Goal: Check status: Check status

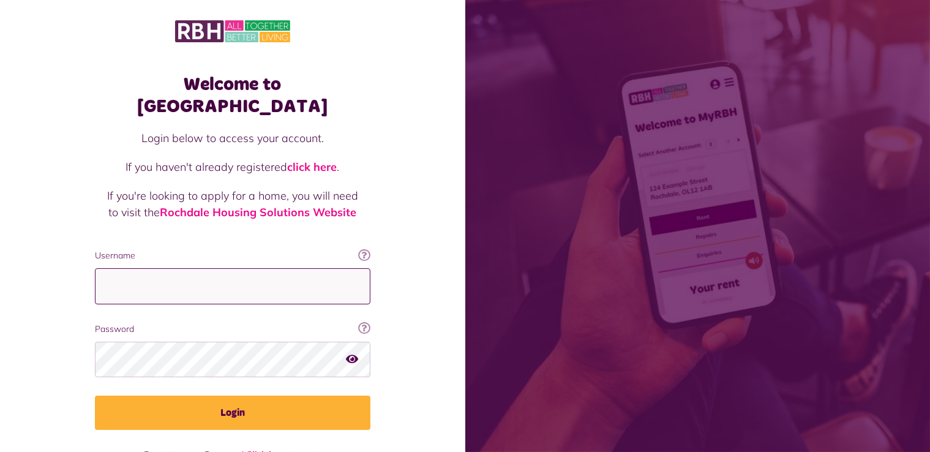
click at [263, 274] on input "Username" at bounding box center [233, 286] width 276 height 36
type input "**********"
click at [356, 351] on button "button" at bounding box center [352, 359] width 12 height 17
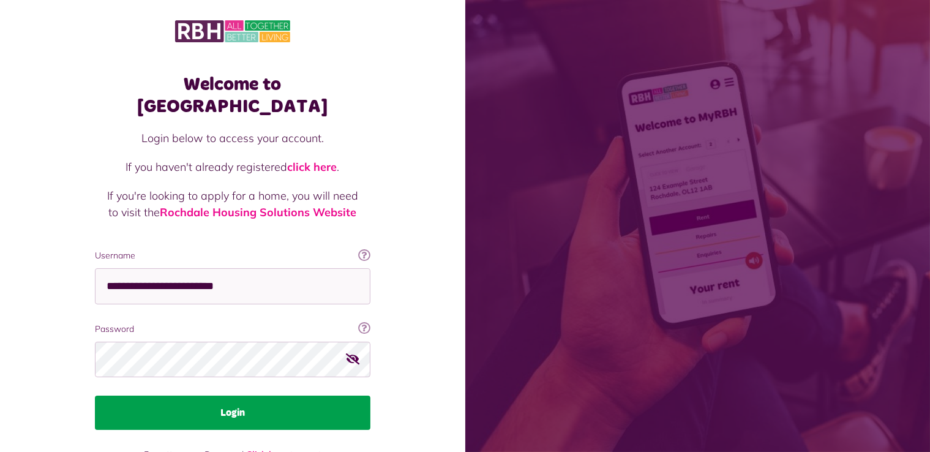
click at [223, 396] on button "Login" at bounding box center [233, 413] width 276 height 34
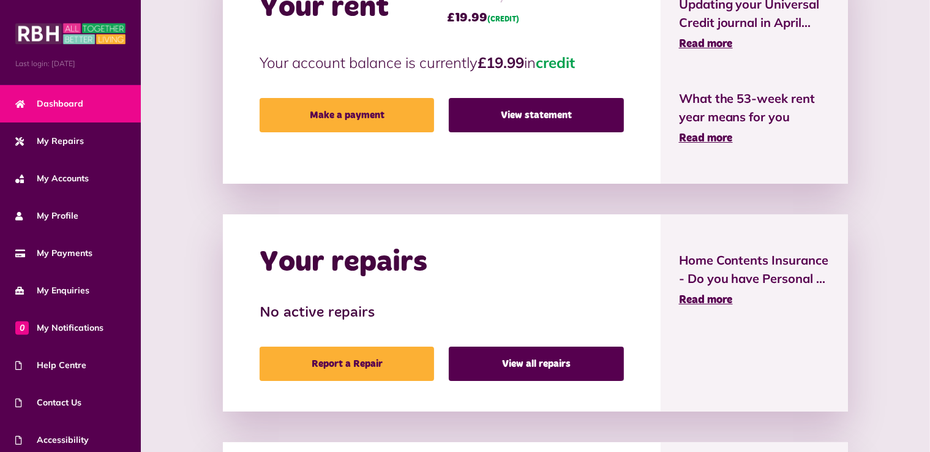
scroll to position [392, 0]
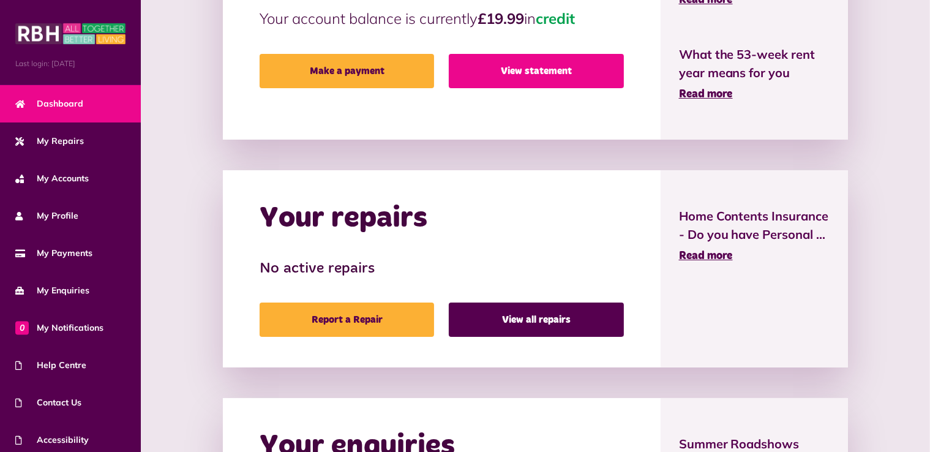
click at [530, 77] on link "View statement" at bounding box center [536, 71] width 175 height 34
